Goal: Check status: Check status

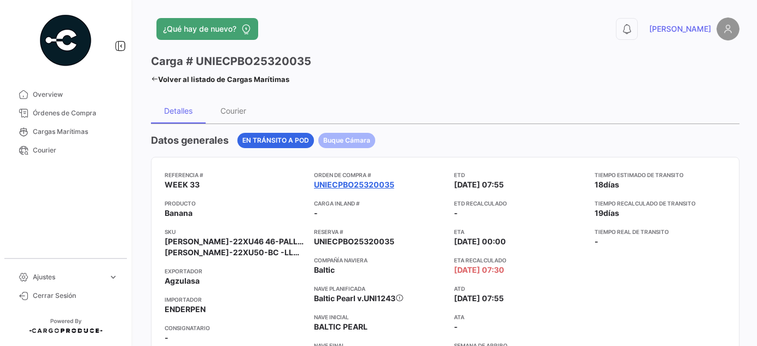
click at [347, 186] on link "UNIECPBO25320035" at bounding box center [354, 184] width 80 height 11
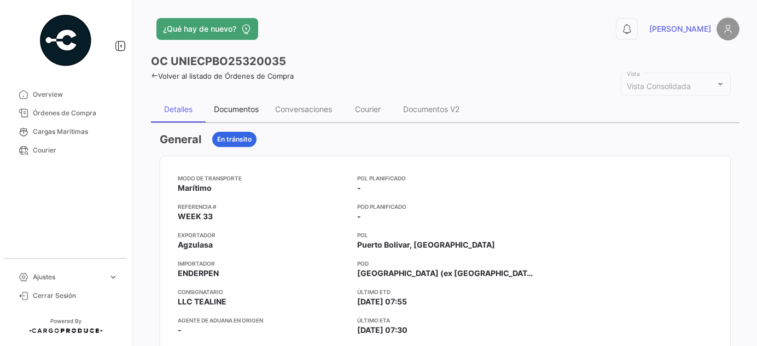
click at [237, 107] on div "Documentos" at bounding box center [236, 108] width 45 height 9
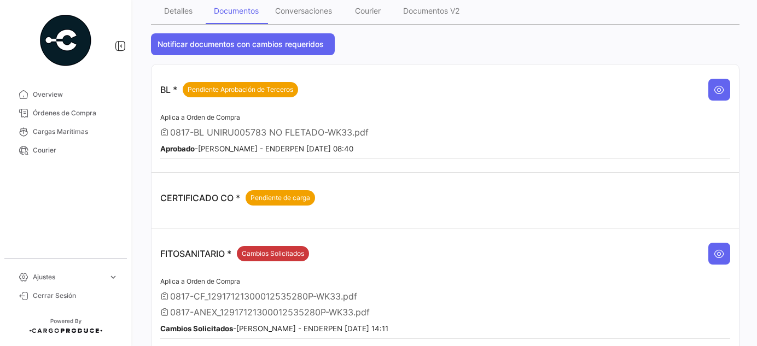
scroll to position [149, 0]
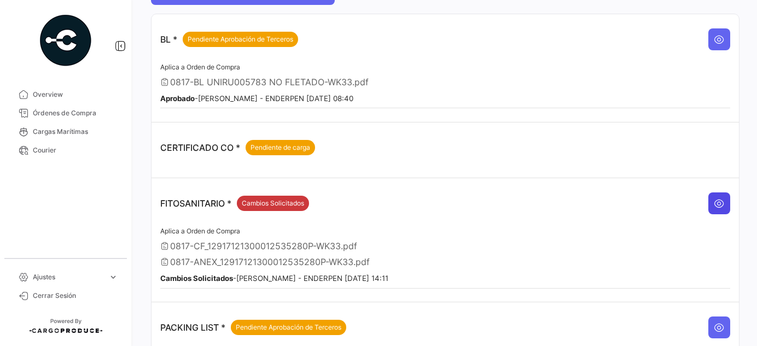
click at [708, 196] on button at bounding box center [719, 203] width 22 height 22
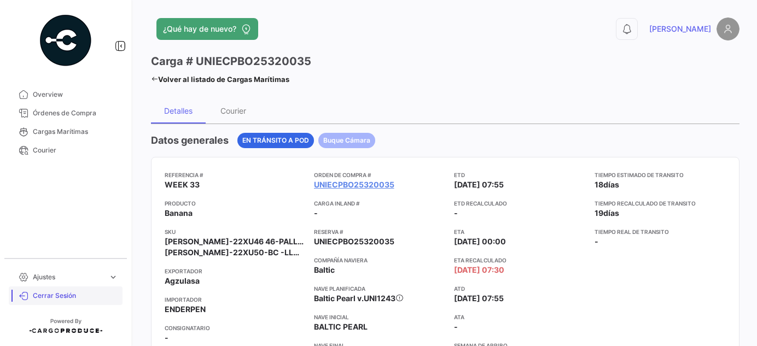
click at [60, 295] on span "Cerrar Sesión" at bounding box center [75, 296] width 85 height 10
